Goal: Transaction & Acquisition: Obtain resource

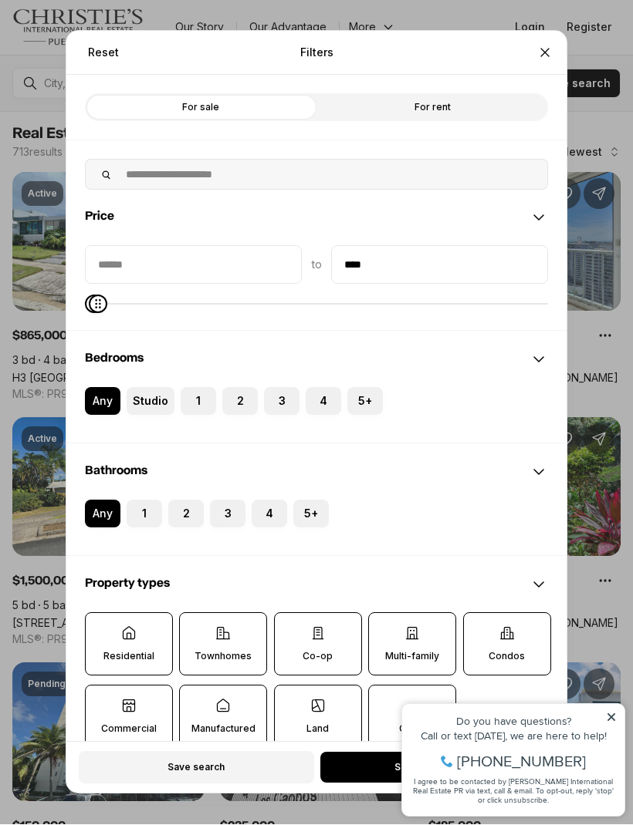
click at [235, 388] on button "2" at bounding box center [229, 395] width 15 height 15
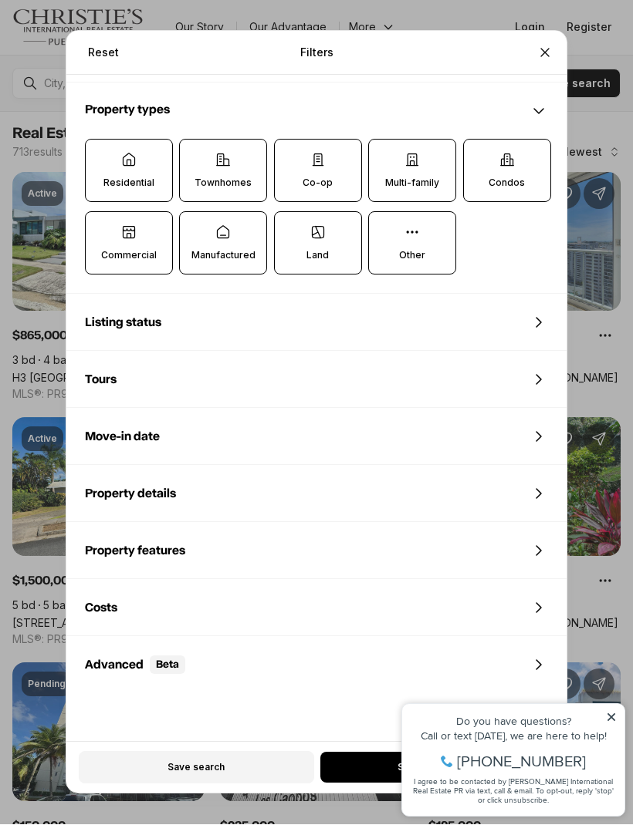
scroll to position [485, 0]
click at [310, 589] on div "Costs" at bounding box center [316, 610] width 500 height 56
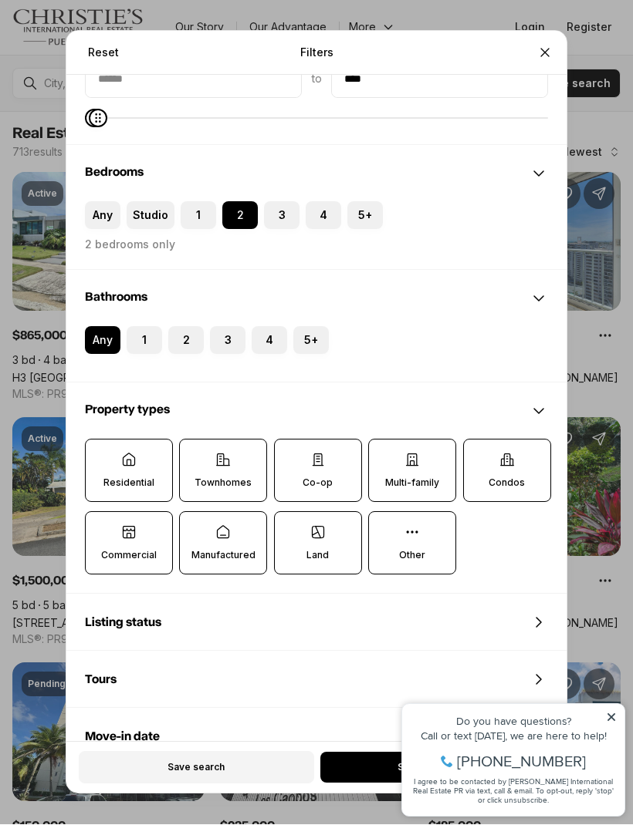
scroll to position [185, 0]
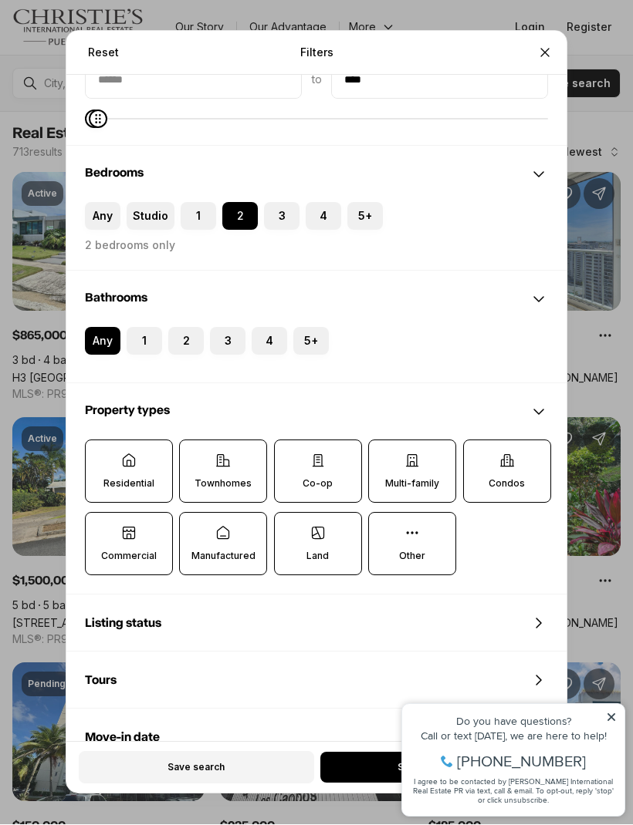
click at [611, 708] on div "Reset Filters Refine your search with more filters For sale For rent Price to *…" at bounding box center [316, 412] width 633 height 825
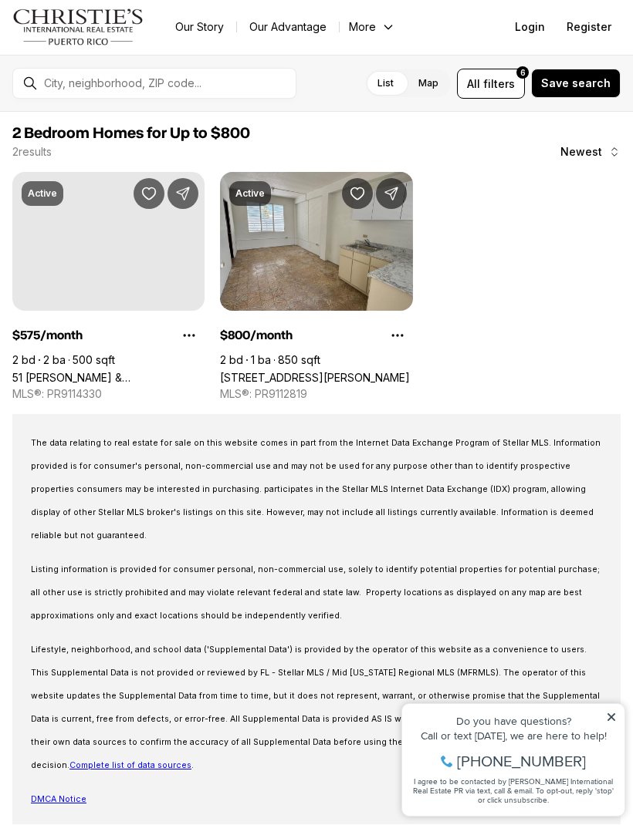
click at [607, 713] on icon at bounding box center [611, 717] width 11 height 11
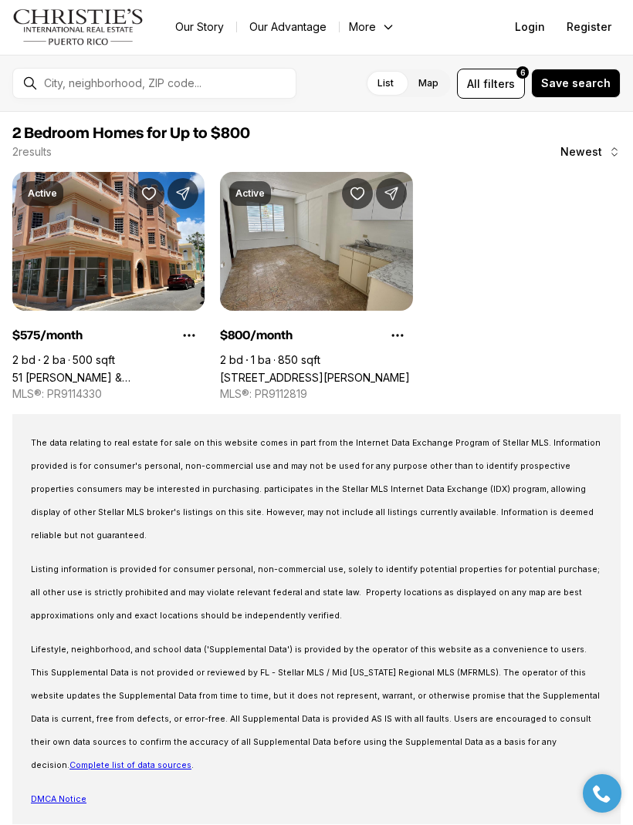
click at [347, 372] on link "502 ANTILLAS #202, SAN JUAN PR, 00920" at bounding box center [315, 378] width 190 height 13
click at [329, 372] on link "502 ANTILLAS #202, SAN JUAN PR, 00920" at bounding box center [315, 378] width 190 height 13
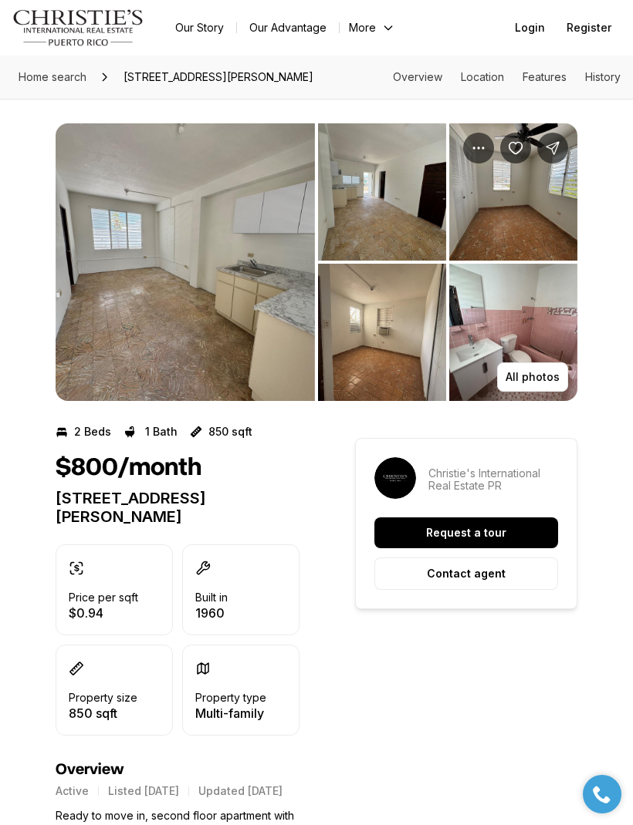
click at [537, 367] on button "All photos" at bounding box center [532, 377] width 71 height 29
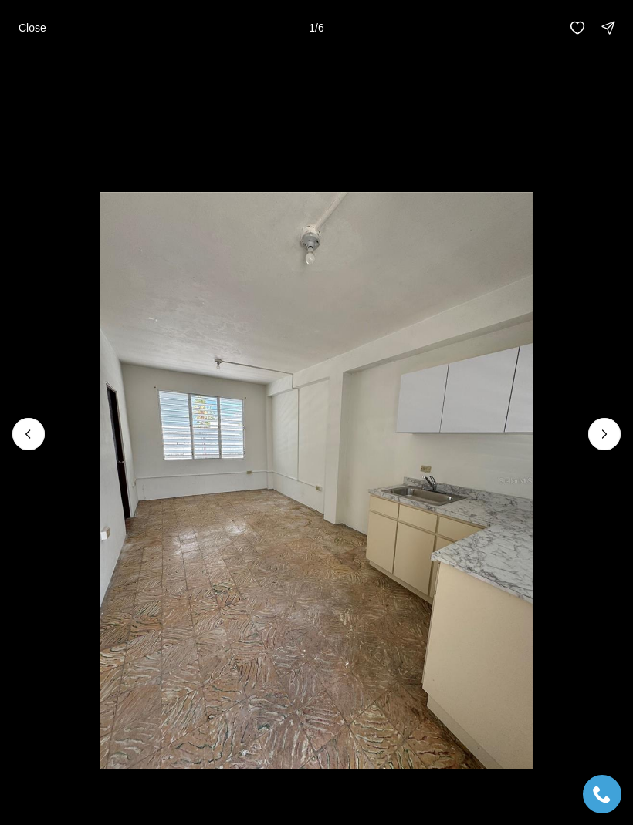
click at [602, 447] on button "Next slide" at bounding box center [604, 434] width 32 height 32
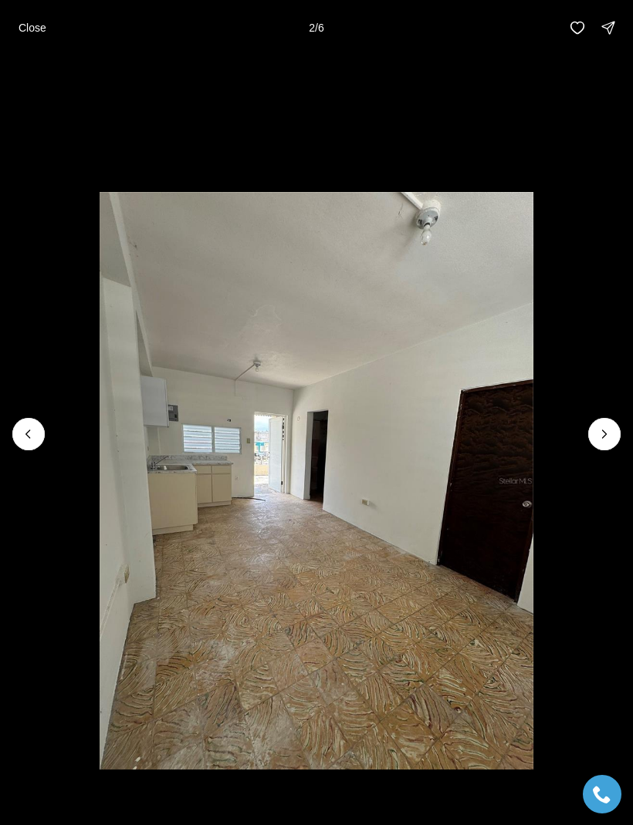
click at [598, 440] on icon "Next slide" at bounding box center [603, 434] width 15 height 15
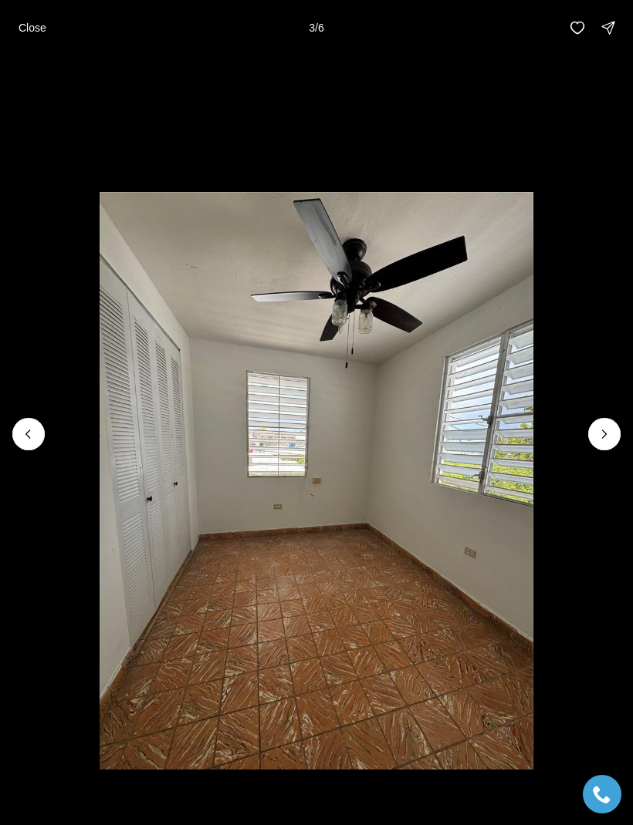
click at [606, 441] on icon "Next slide" at bounding box center [603, 434] width 15 height 15
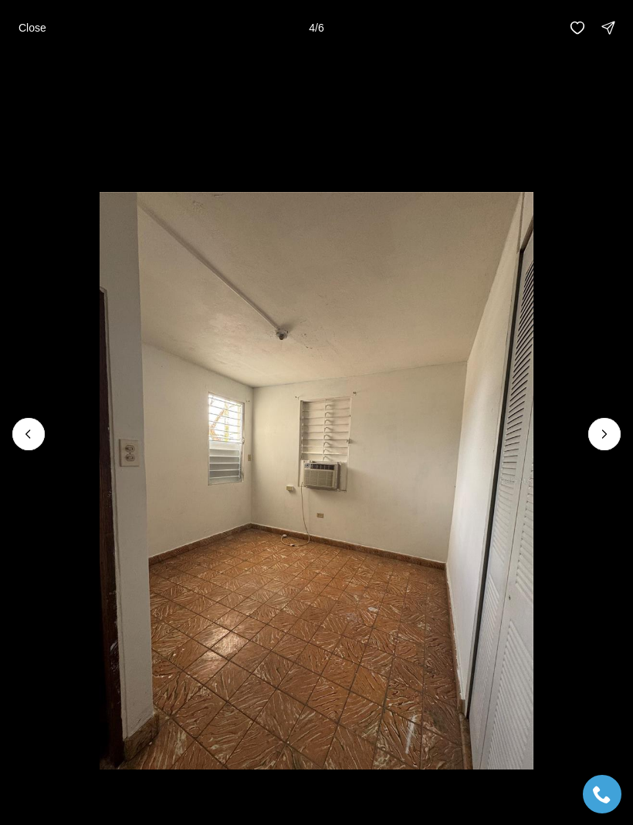
click at [605, 441] on icon "Next slide" at bounding box center [603, 434] width 15 height 15
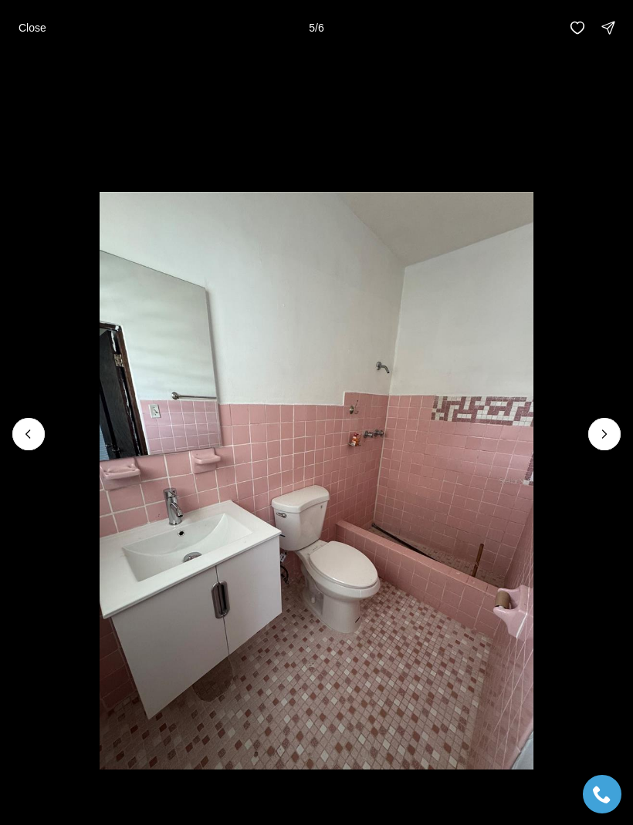
click at [606, 440] on icon "Next slide" at bounding box center [603, 434] width 15 height 15
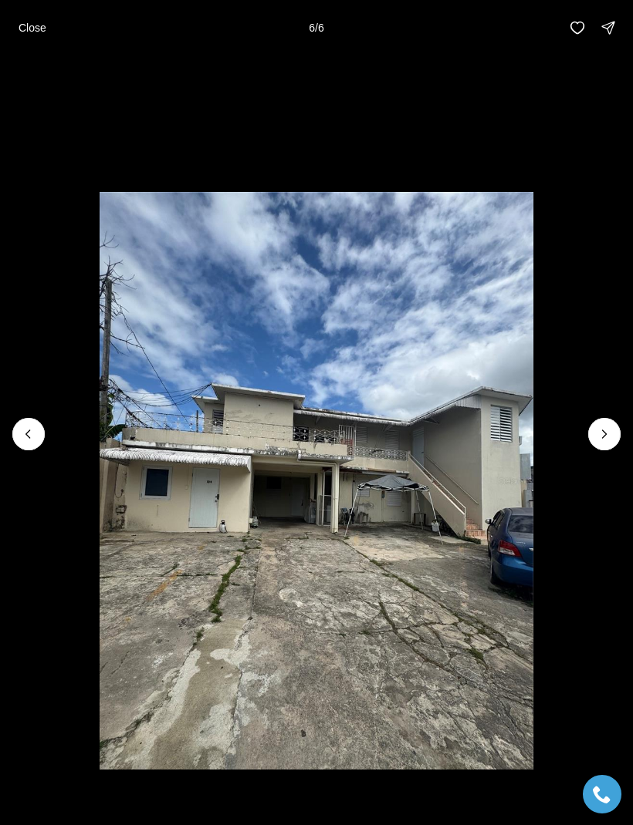
click at [602, 430] on div at bounding box center [604, 434] width 32 height 32
click at [42, 31] on p "Close" at bounding box center [33, 28] width 28 height 12
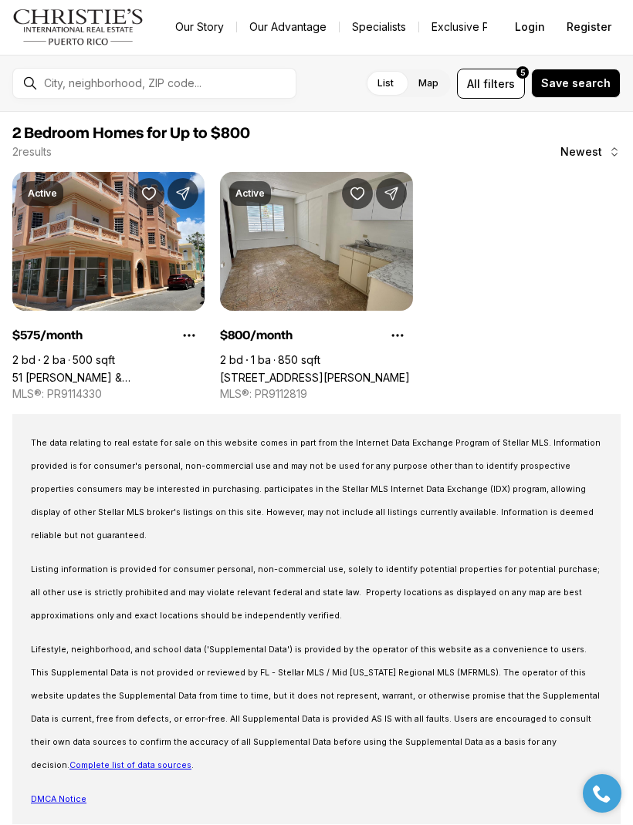
click at [494, 80] on span "filters" at bounding box center [499, 84] width 32 height 16
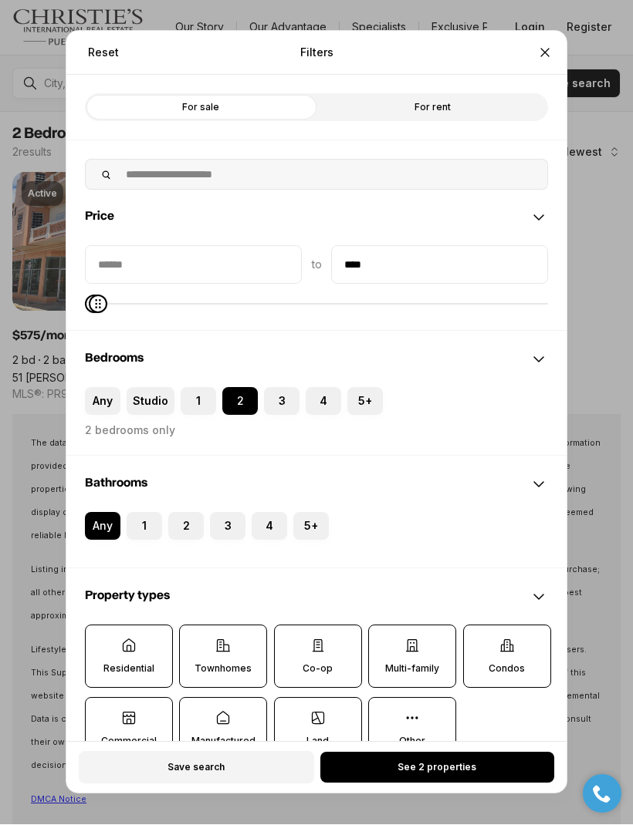
click at [100, 38] on button "Reset" at bounding box center [103, 53] width 49 height 31
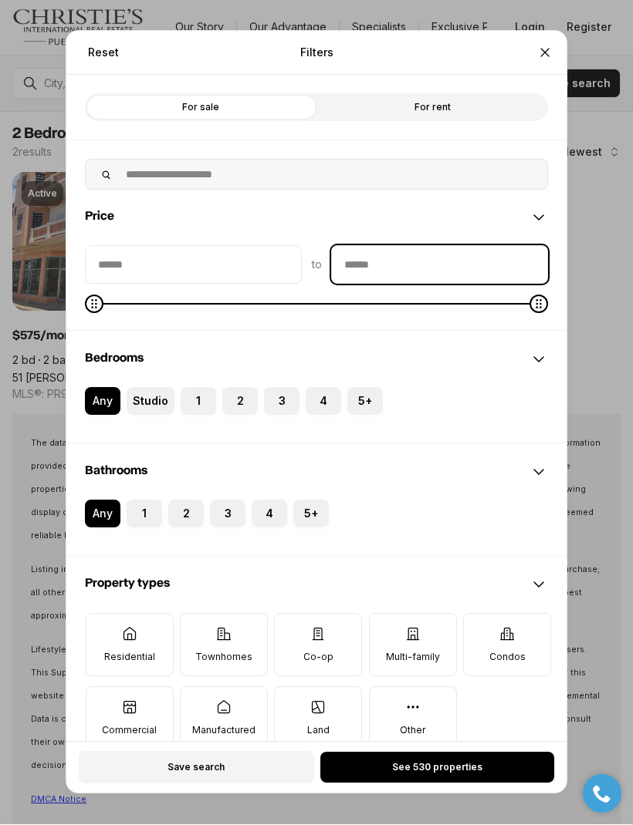
click at [381, 247] on input "priceMax" at bounding box center [439, 265] width 215 height 37
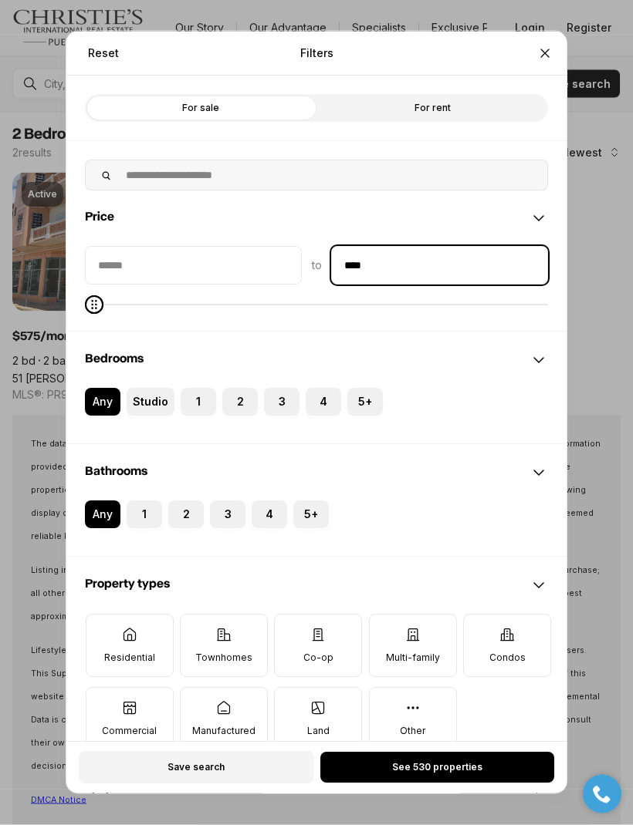
type input "****"
click at [497, 416] on div at bounding box center [325, 420] width 481 height 9
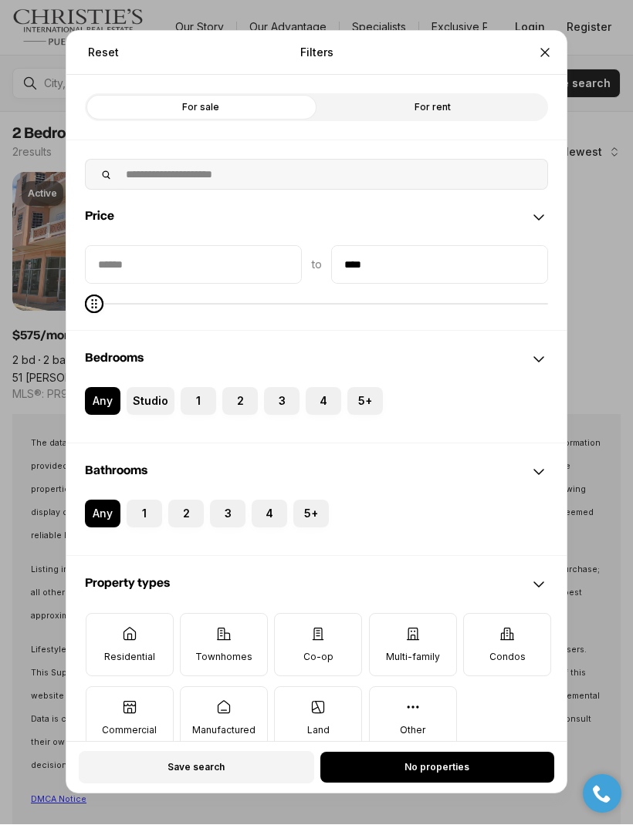
click at [471, 784] on button "No properties" at bounding box center [437, 768] width 234 height 31
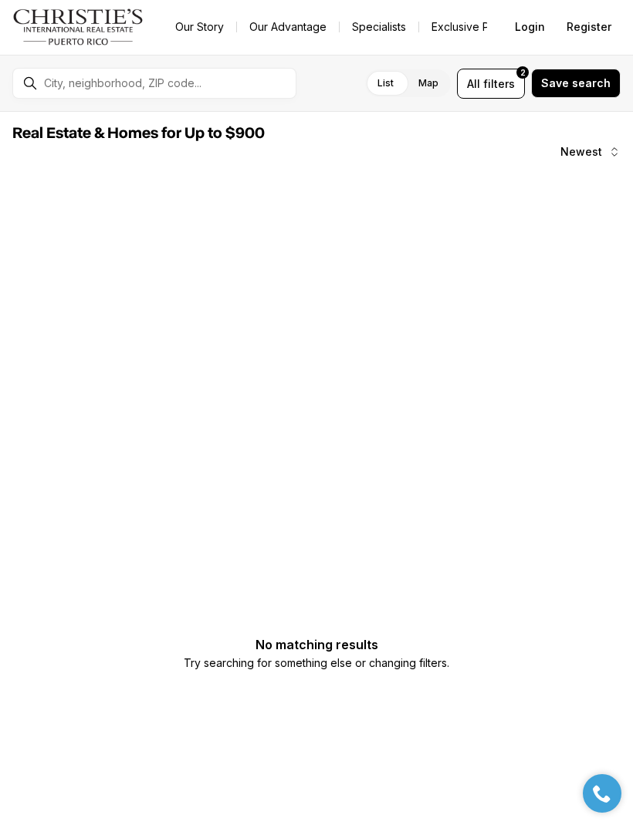
click at [505, 84] on span "filters" at bounding box center [499, 84] width 32 height 16
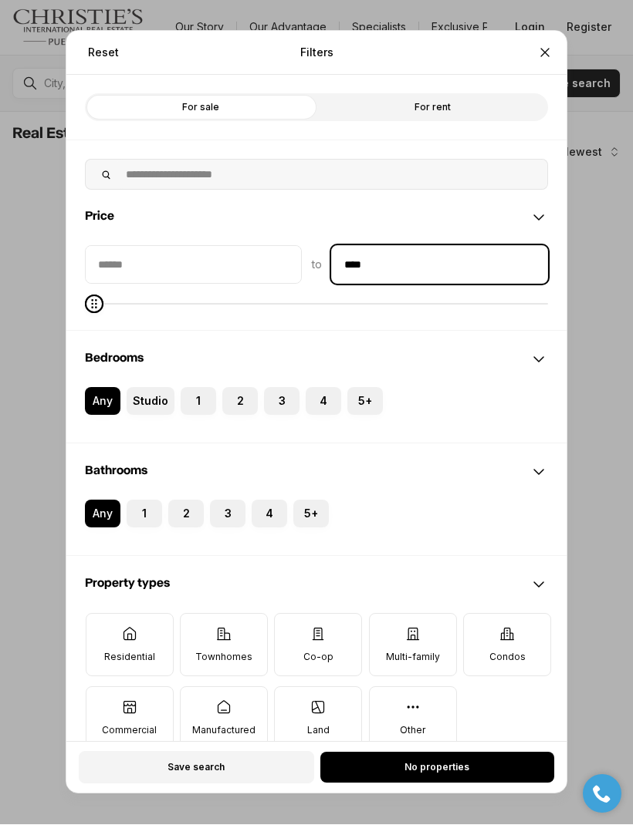
click at [439, 247] on input "****" at bounding box center [439, 265] width 215 height 37
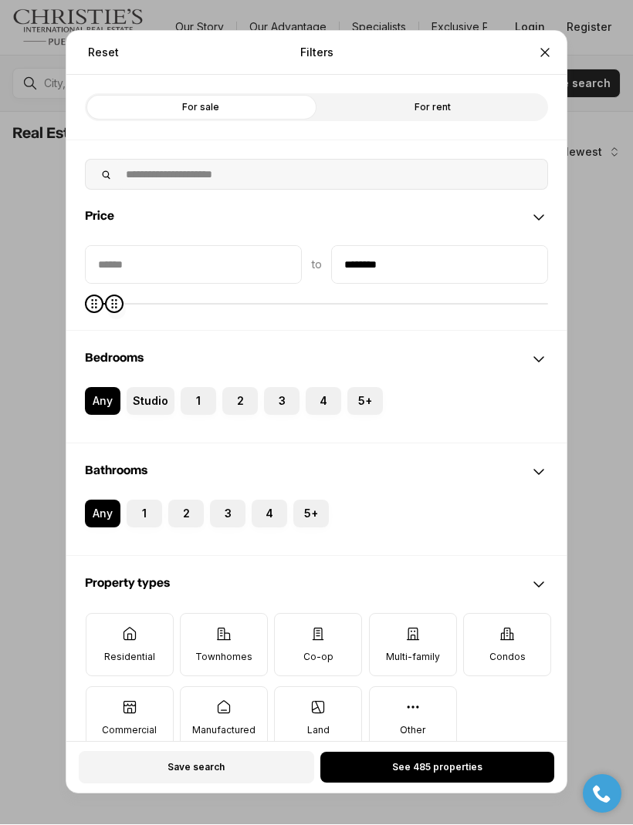
type input "********"
click at [452, 94] on label "For rent" at bounding box center [431, 108] width 231 height 28
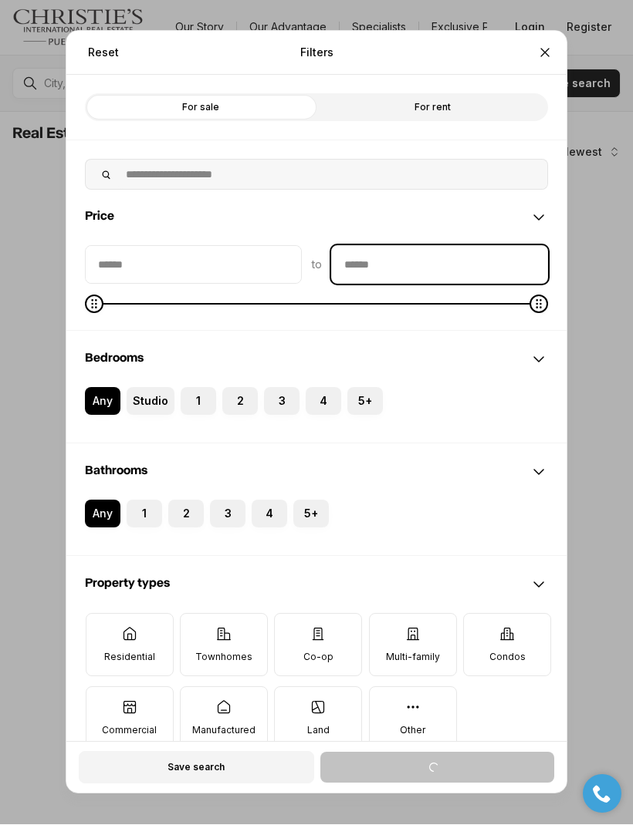
click at [389, 247] on input "priceMax" at bounding box center [439, 265] width 215 height 37
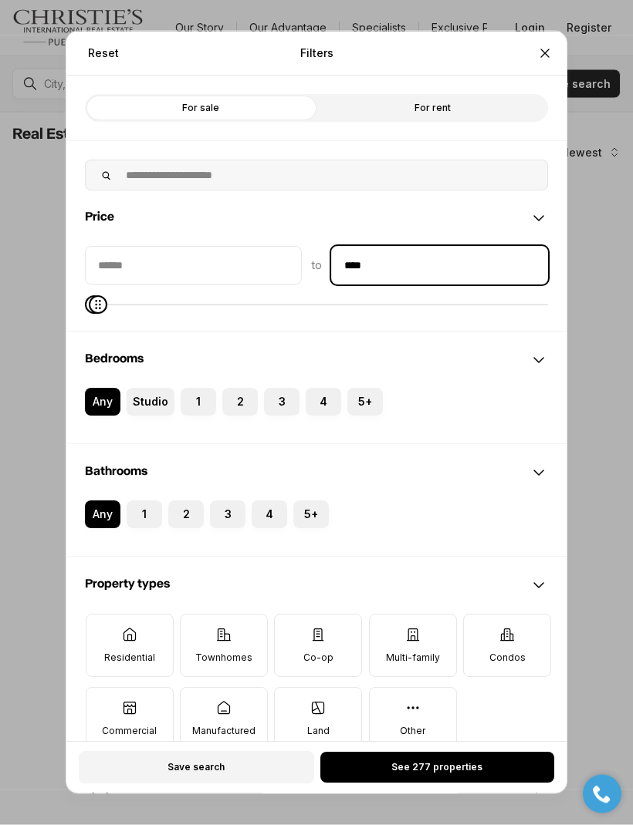
type input "****"
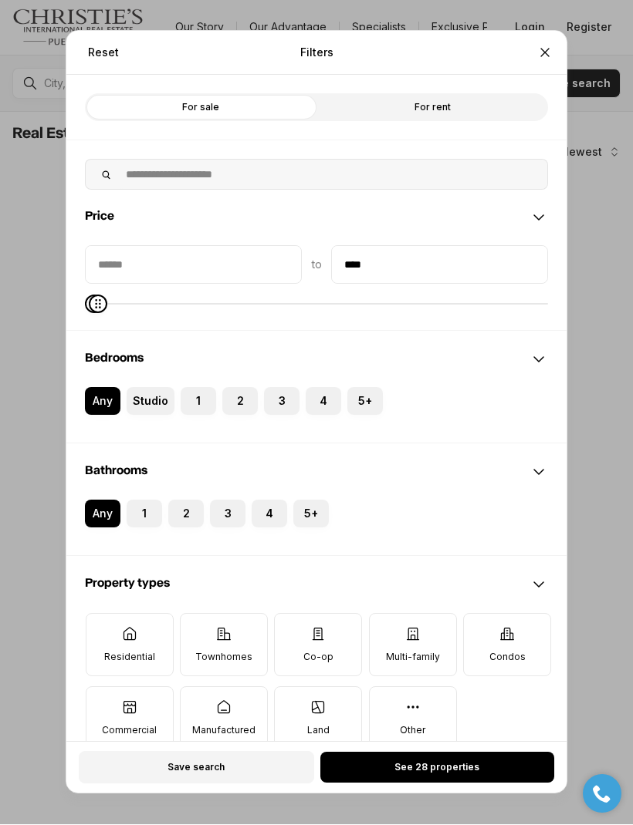
click at [481, 784] on button "See 28 properties" at bounding box center [437, 768] width 234 height 31
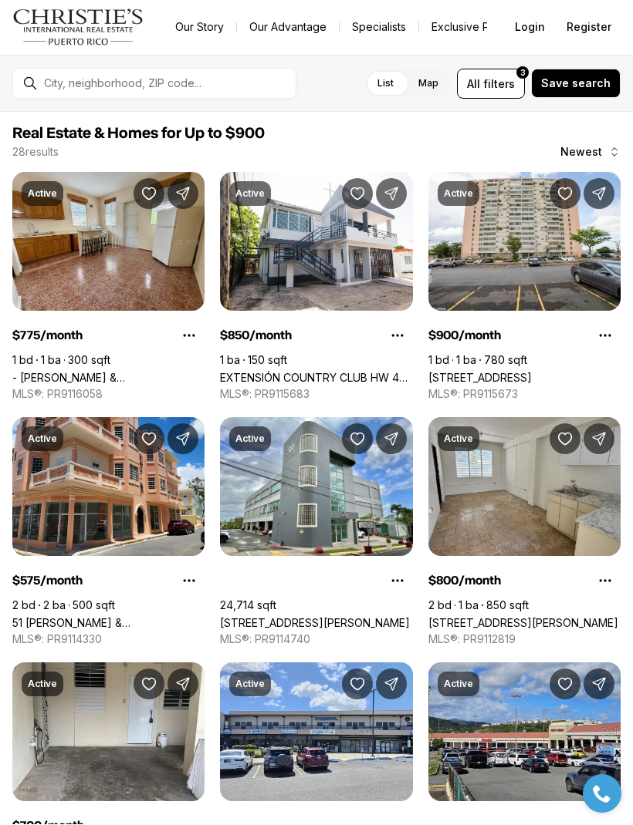
click at [501, 82] on span "filters" at bounding box center [499, 84] width 32 height 16
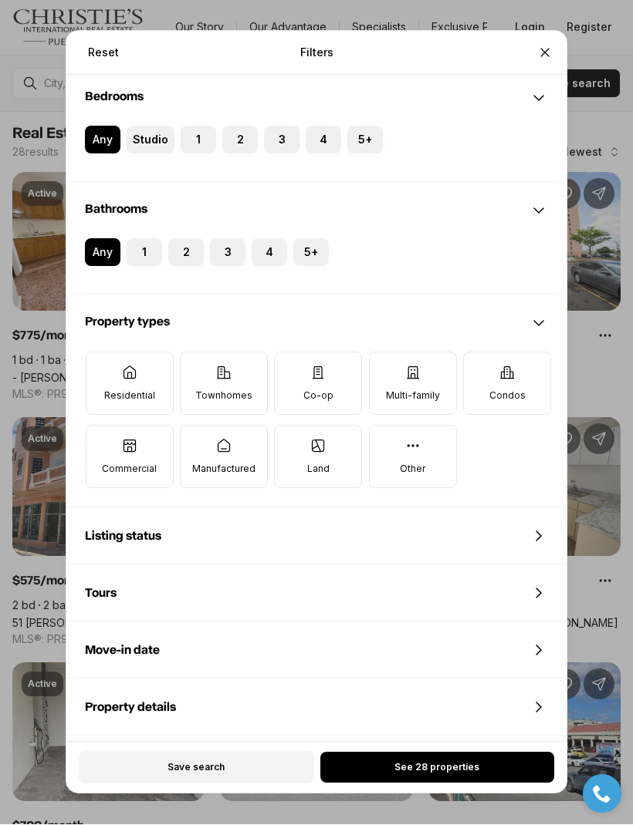
scroll to position [265, 0]
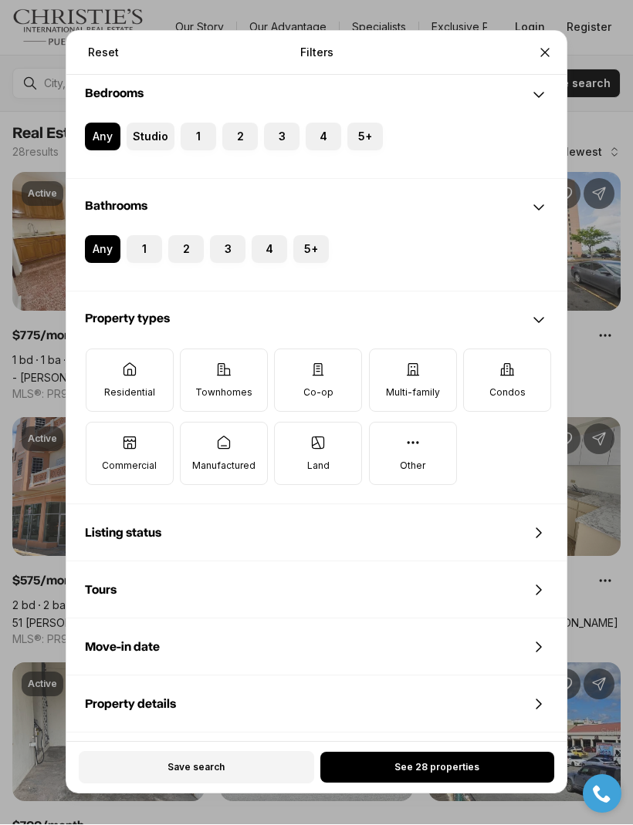
click at [135, 363] on icon at bounding box center [129, 369] width 12 height 12
click at [102, 350] on button "Residential" at bounding box center [93, 357] width 15 height 15
click at [238, 461] on p "Manufactured" at bounding box center [223, 467] width 63 height 12
click at [196, 439] on button "Manufactured" at bounding box center [188, 431] width 15 height 15
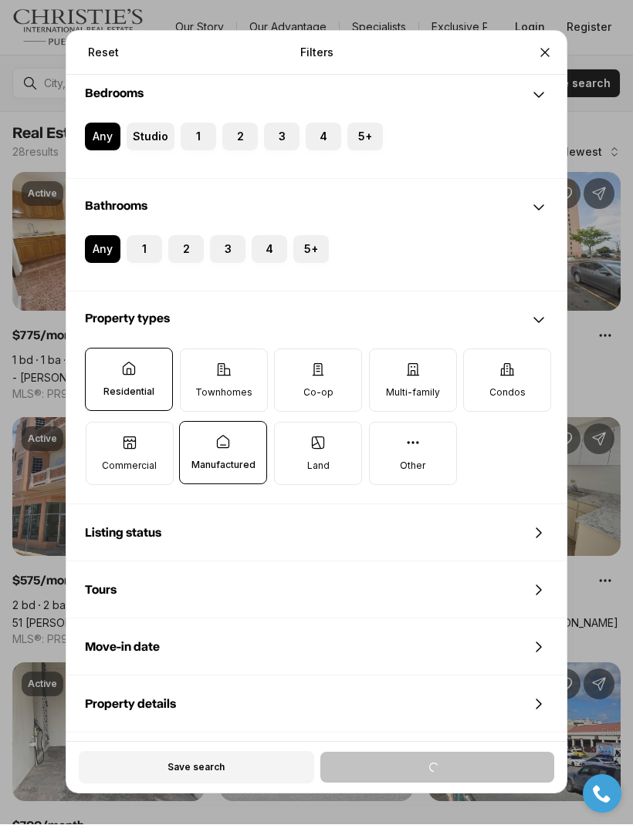
click at [241, 359] on label "Townhomes" at bounding box center [224, 380] width 88 height 63
click at [196, 359] on button "Townhomes" at bounding box center [188, 357] width 15 height 15
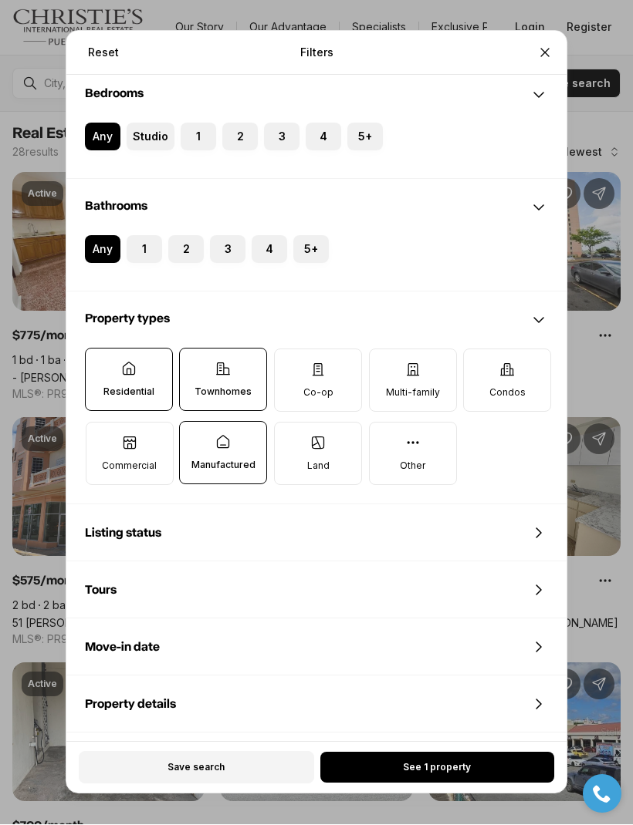
click at [420, 363] on icon at bounding box center [412, 370] width 15 height 15
click at [385, 351] on button "Multi-family" at bounding box center [377, 357] width 15 height 15
click at [459, 775] on span "See 3 properties" at bounding box center [436, 768] width 79 height 12
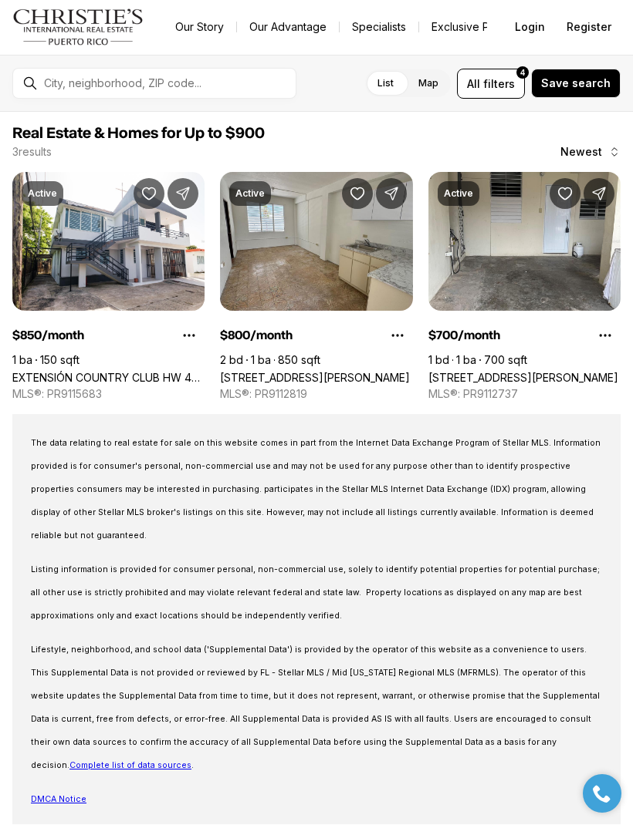
click at [130, 372] on link "EXTENSIÓN COUNTRY CLUB HW 47, CAROLINA PR, 00985" at bounding box center [108, 378] width 192 height 13
